Goal: Information Seeking & Learning: Learn about a topic

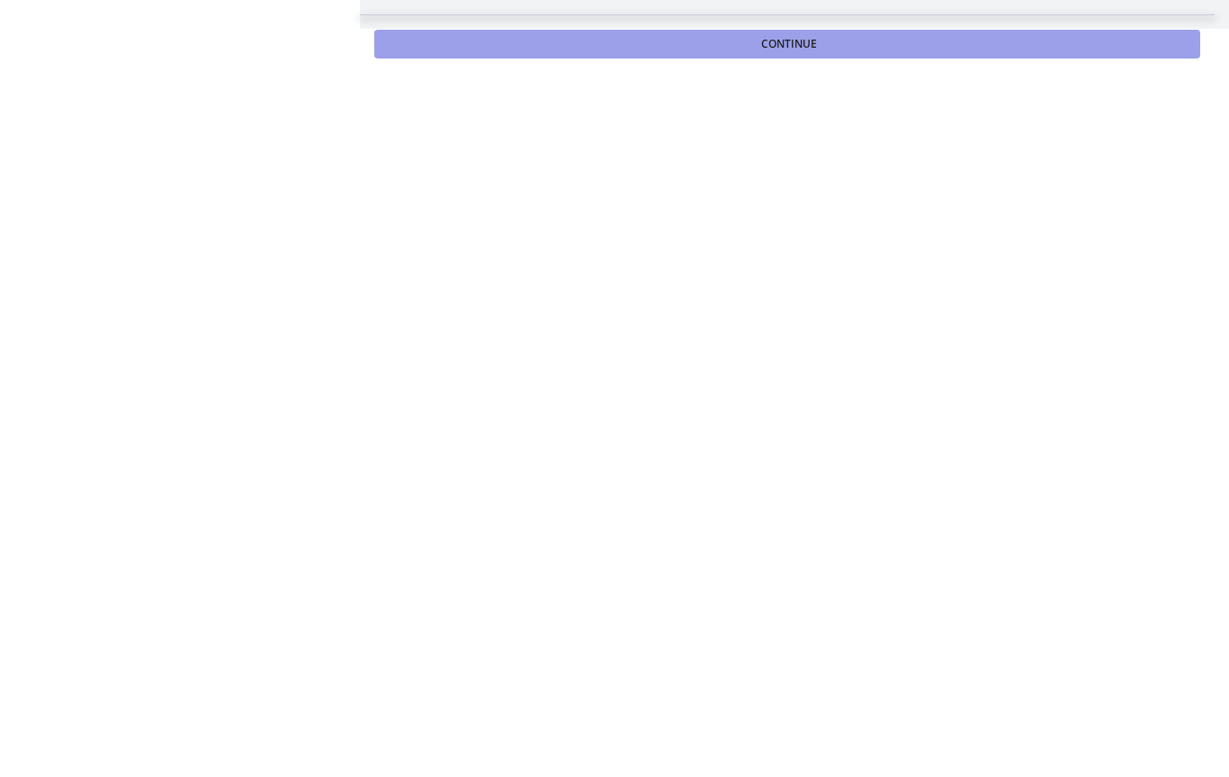
click at [660, 41] on button "Continue" at bounding box center [787, 44] width 826 height 29
click at [825, 56] on button "Complete & continue" at bounding box center [787, 44] width 826 height 29
